Goal: Book appointment/travel/reservation

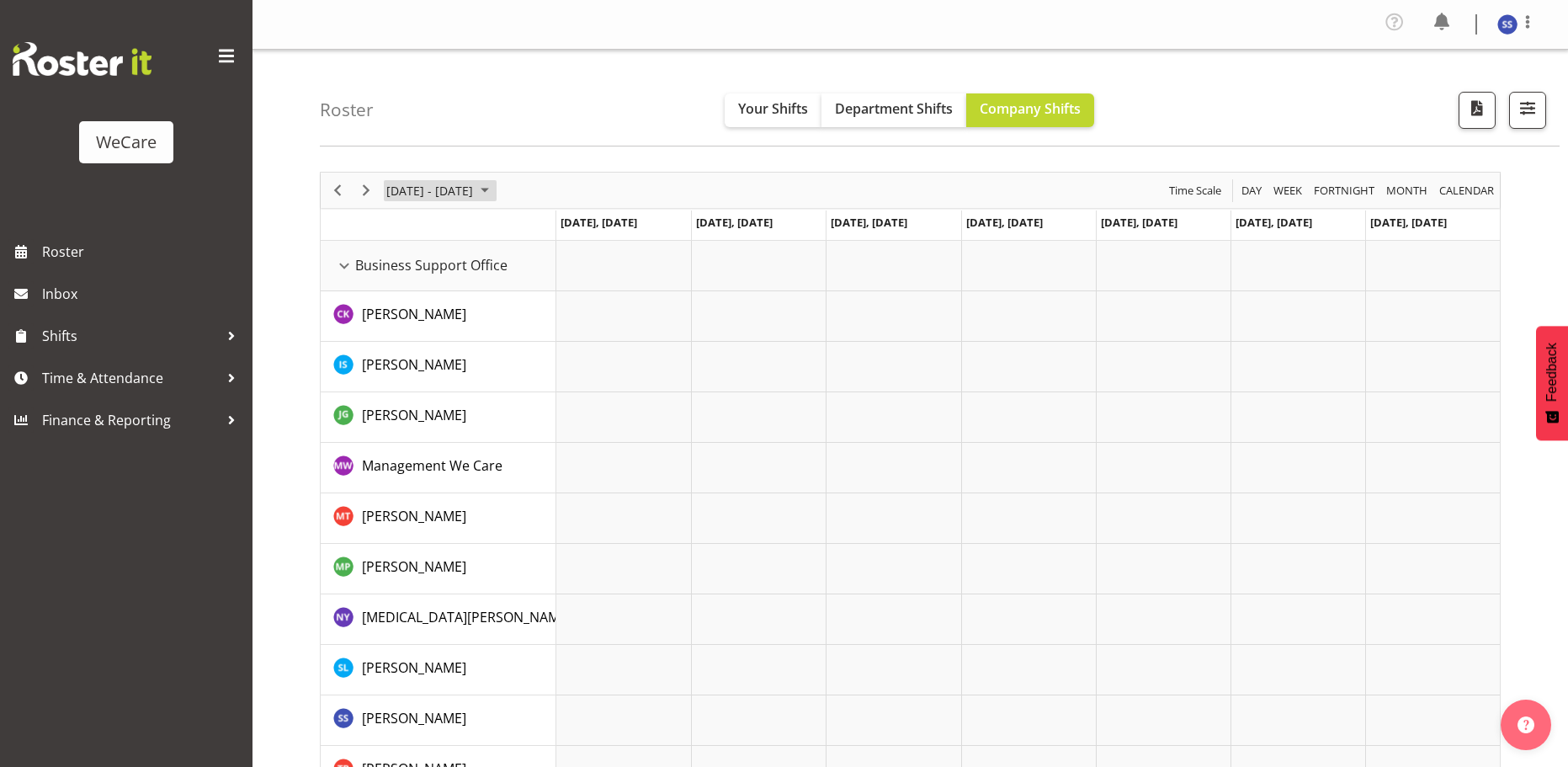
click at [495, 191] on span "June 24 - 30, 2024" at bounding box center [484, 190] width 20 height 21
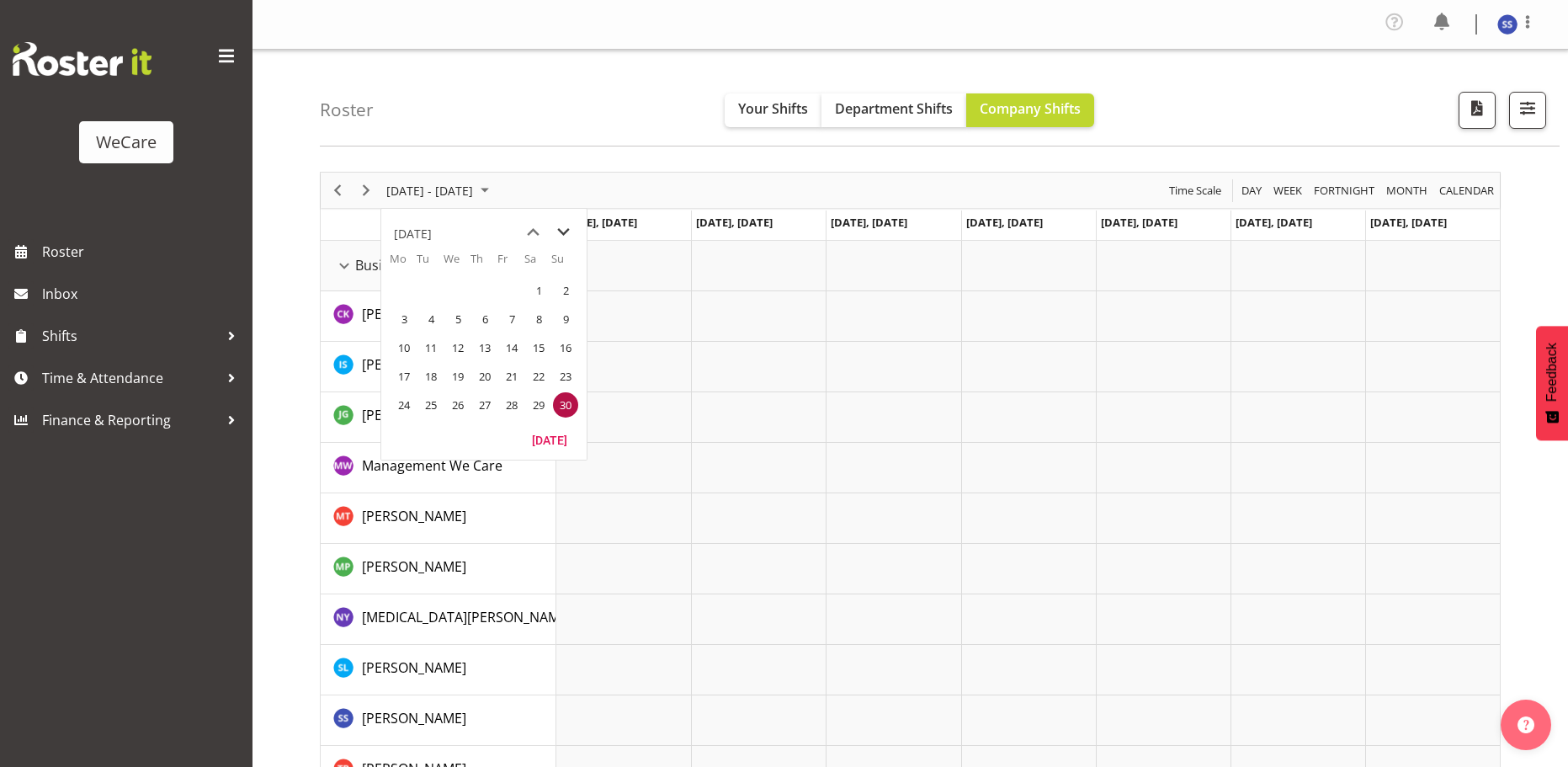
click at [557, 234] on span "next month" at bounding box center [563, 232] width 29 height 30
click at [557, 234] on span "next month" at bounding box center [563, 232] width 29 height 30
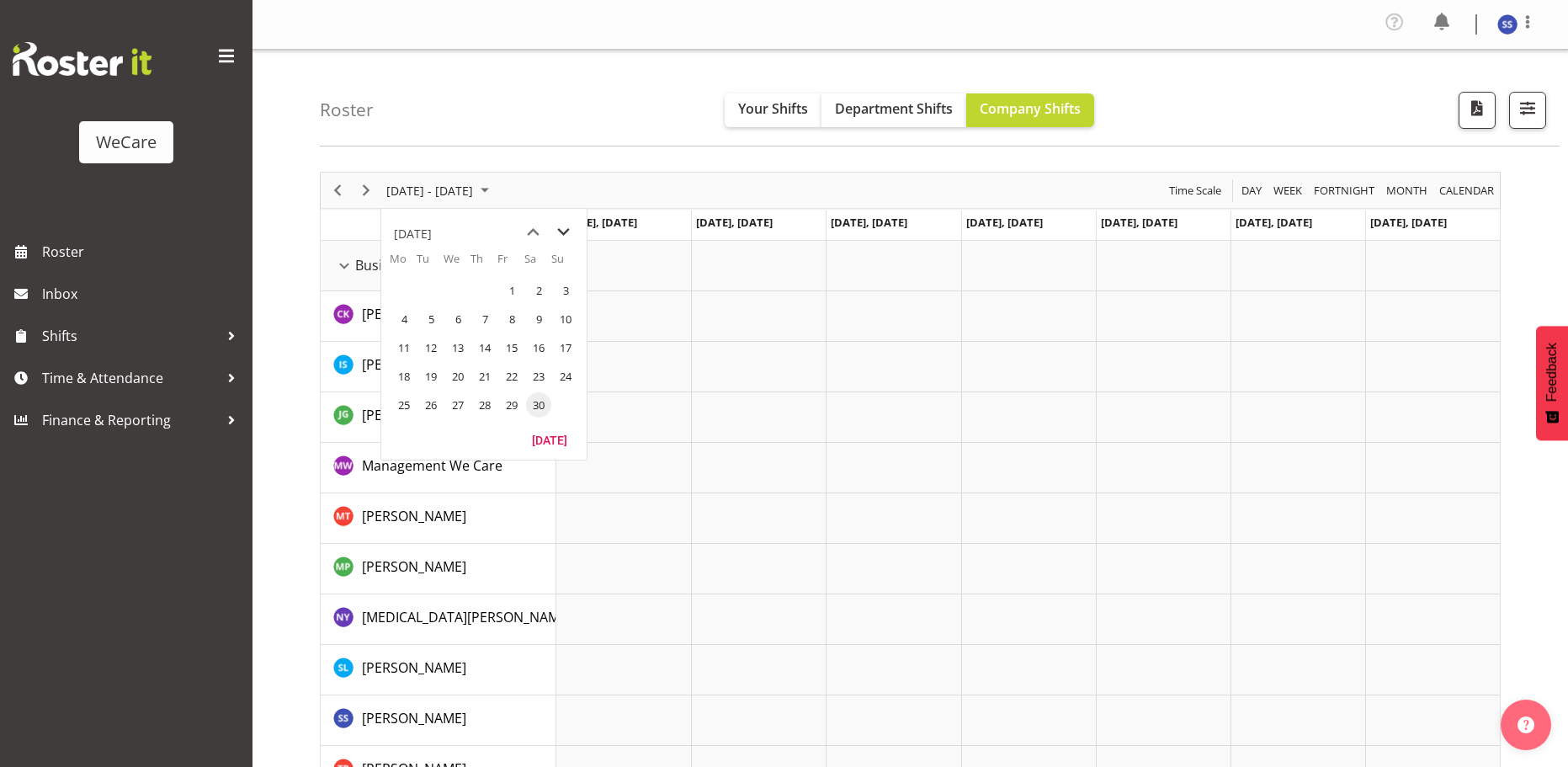
click at [557, 234] on span "next month" at bounding box center [563, 232] width 29 height 30
click at [552, 235] on span "next month" at bounding box center [563, 232] width 29 height 30
click at [551, 235] on span "next month" at bounding box center [563, 232] width 29 height 30
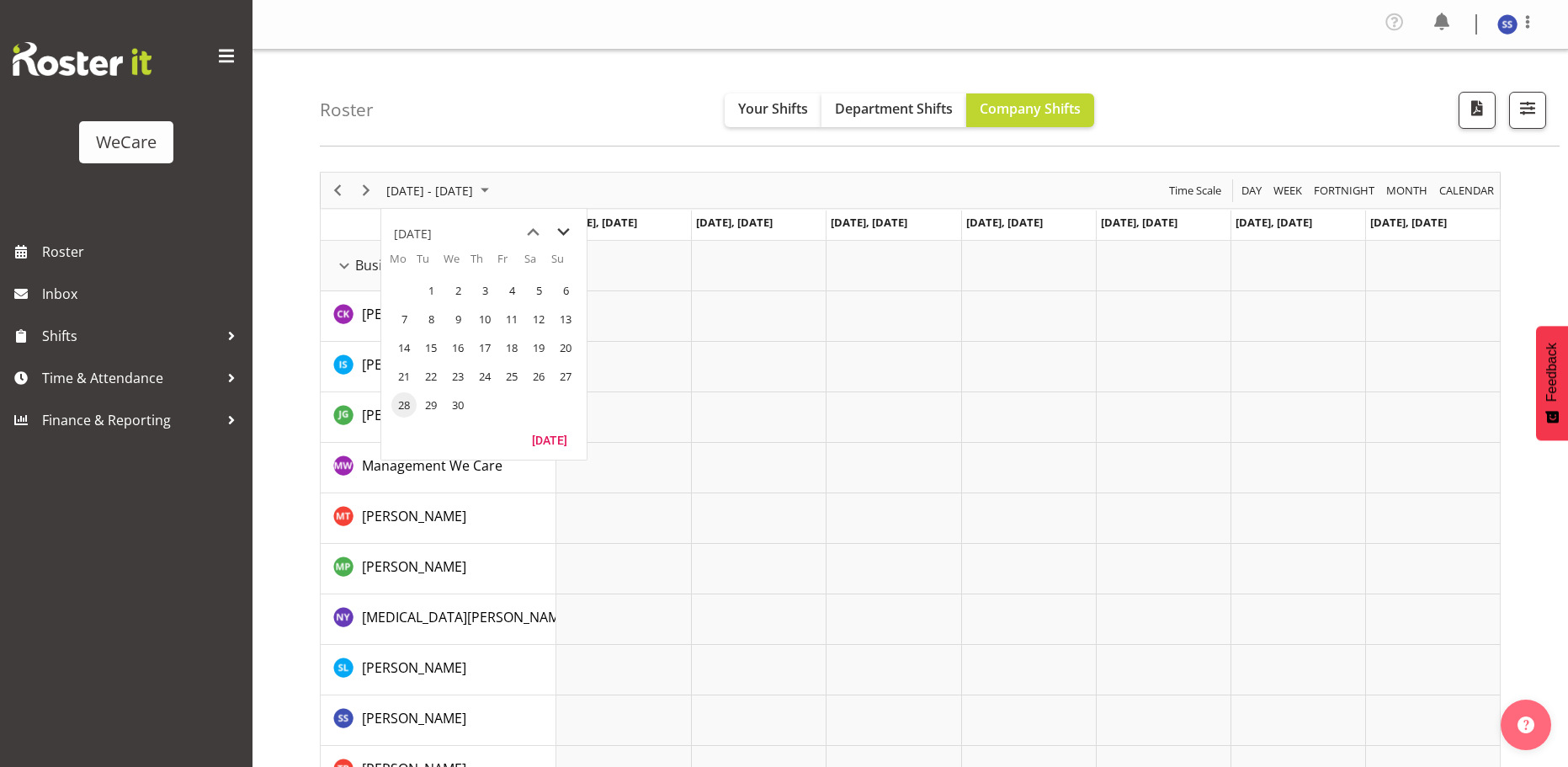
click at [551, 235] on span "next month" at bounding box center [563, 232] width 29 height 30
click at [551, 236] on span "next month" at bounding box center [563, 232] width 29 height 30
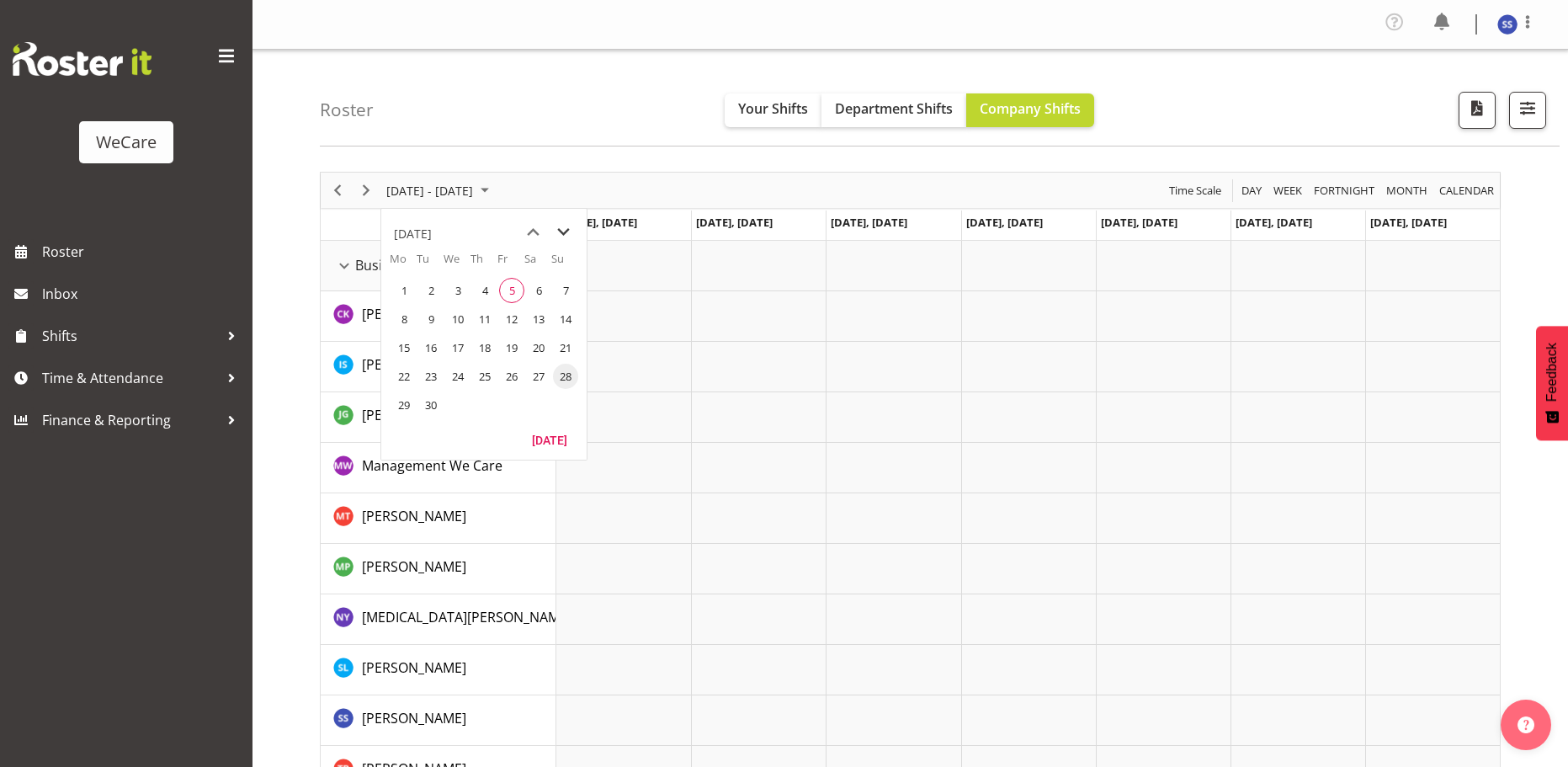
click at [551, 236] on span "next month" at bounding box center [563, 232] width 29 height 30
click at [538, 229] on span "previous month" at bounding box center [533, 232] width 29 height 30
click at [516, 292] on span "5" at bounding box center [511, 290] width 25 height 25
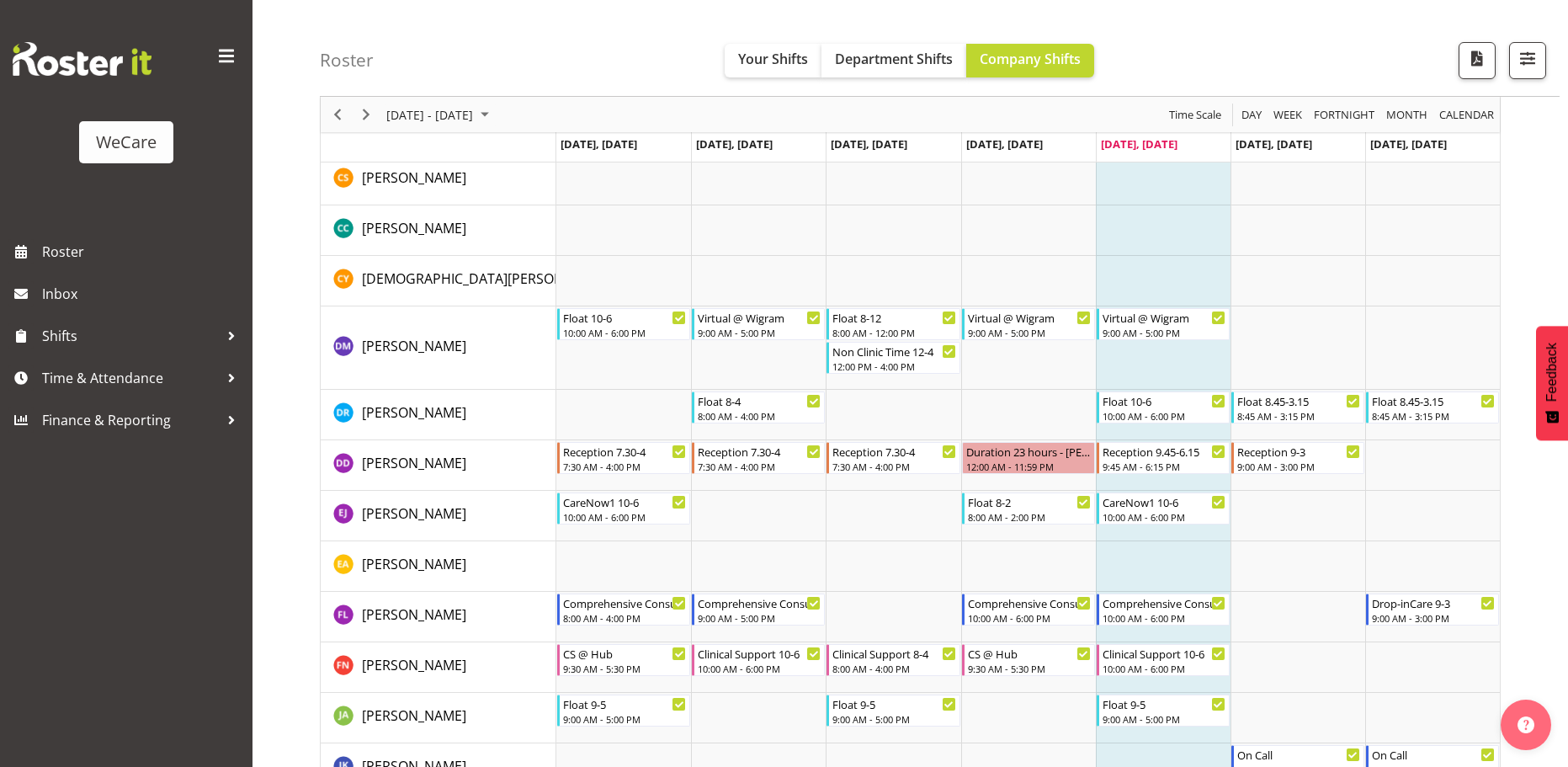
scroll to position [5135, 0]
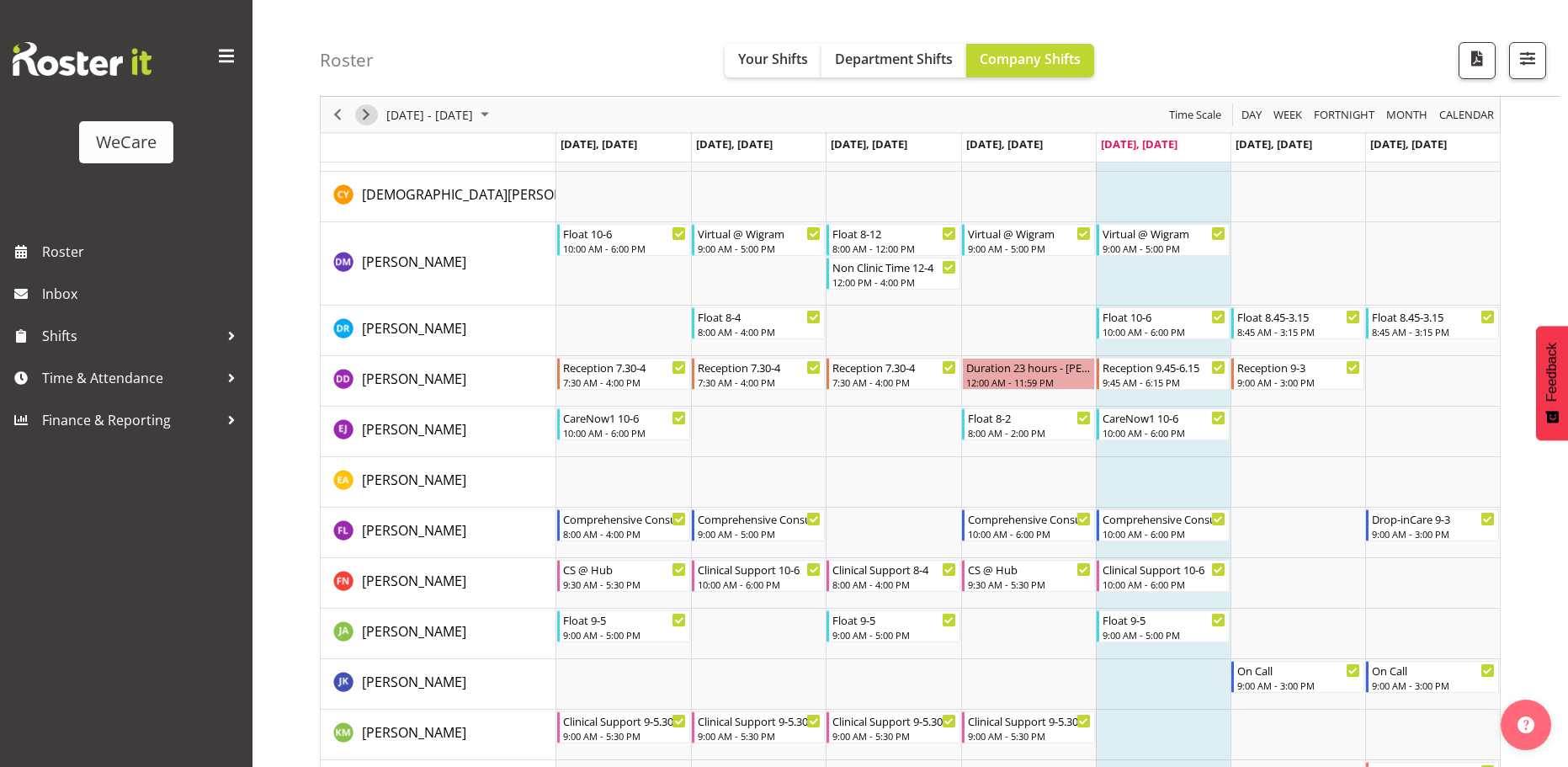
click at [365, 118] on span "Next" at bounding box center [365, 115] width 20 height 21
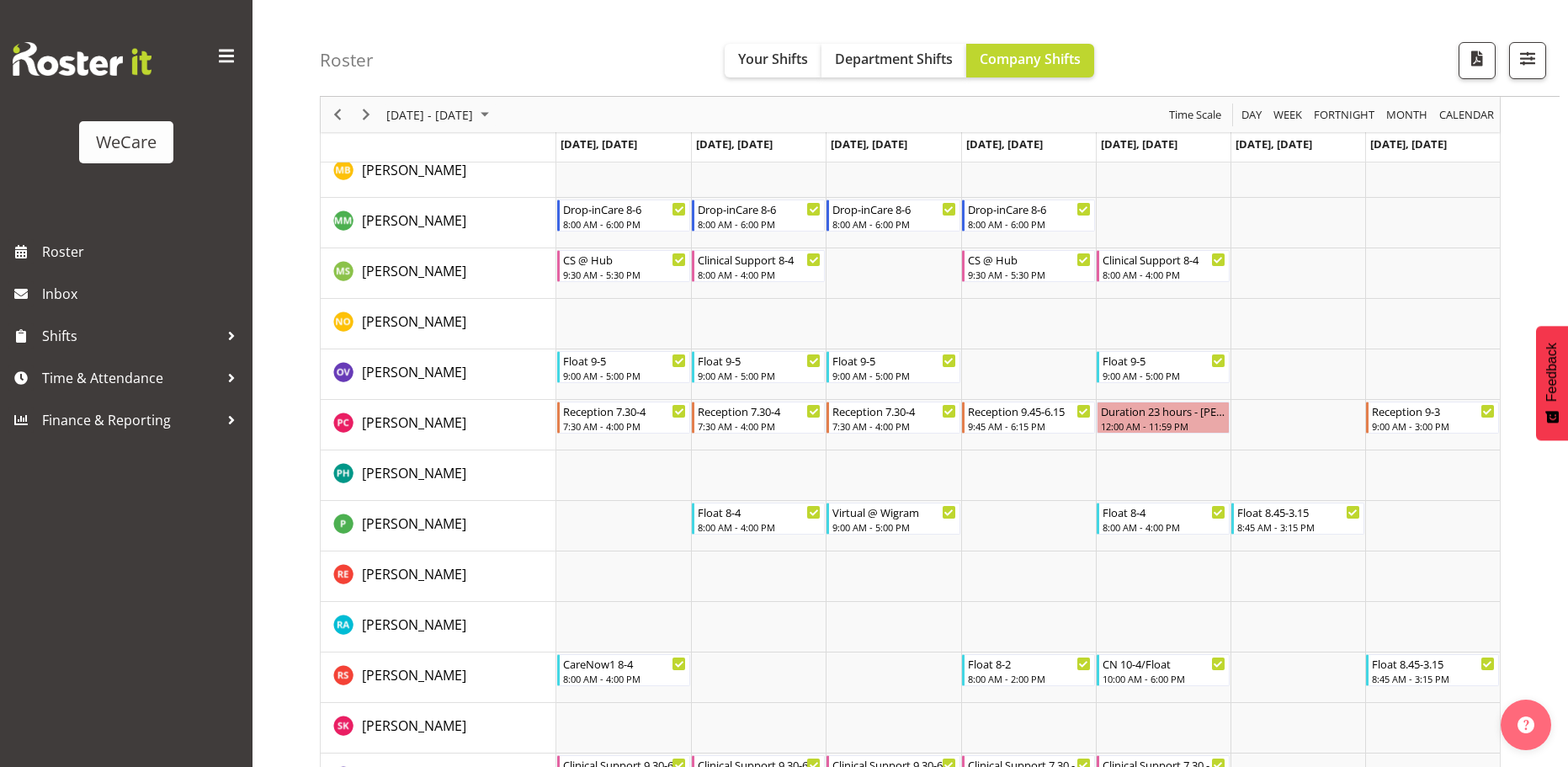
scroll to position [5834, 0]
